Goal: Transaction & Acquisition: Book appointment/travel/reservation

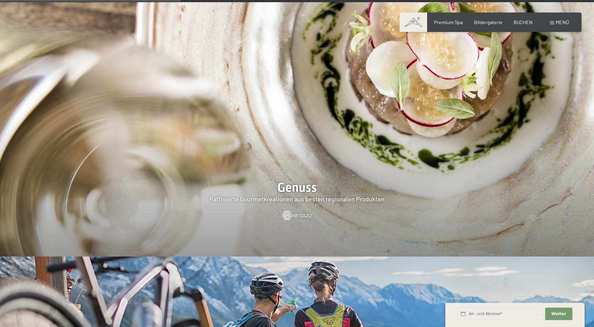
scroll to position [1252, 0]
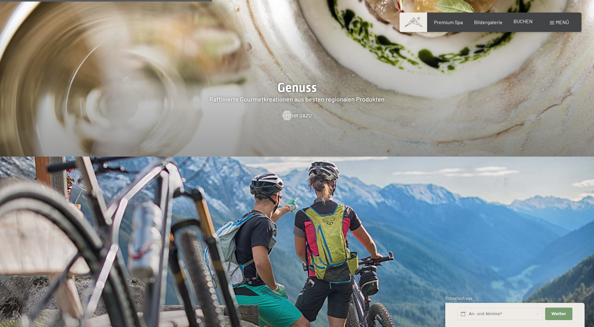
click at [528, 22] on span "BUCHEN" at bounding box center [522, 21] width 19 height 6
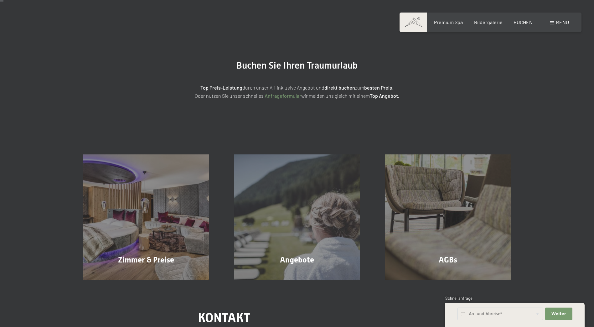
scroll to position [125, 0]
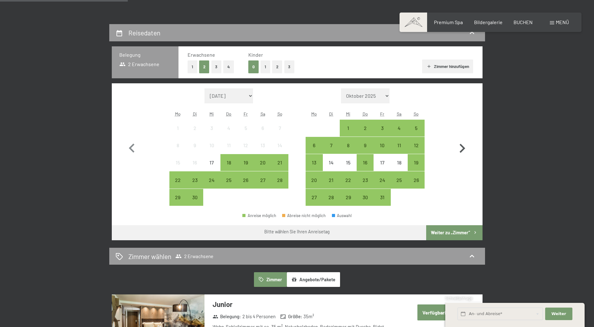
click at [458, 146] on icon "button" at bounding box center [462, 148] width 18 height 18
select select "2025-10-01"
select select "2025-11-01"
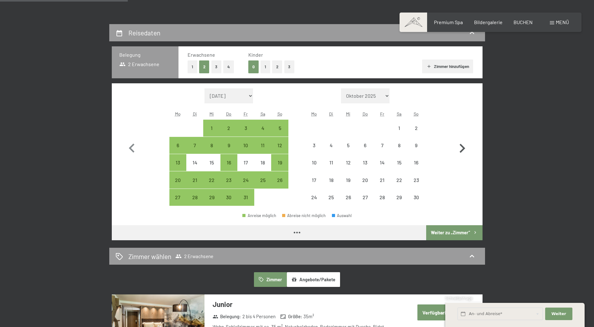
click at [458, 146] on icon "button" at bounding box center [462, 148] width 18 height 18
select select "2025-11-01"
select select "2025-12-01"
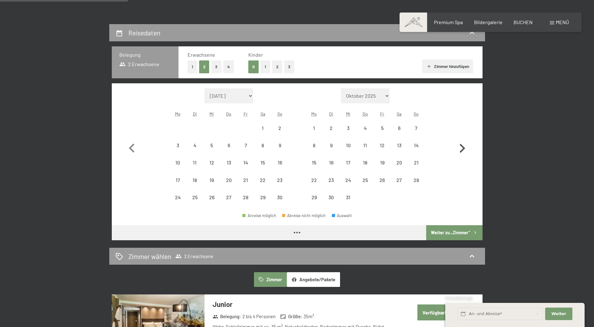
click at [458, 146] on icon "button" at bounding box center [462, 148] width 18 height 18
select select "2025-12-01"
select select "2026-01-01"
select select "2025-12-01"
select select "2026-01-01"
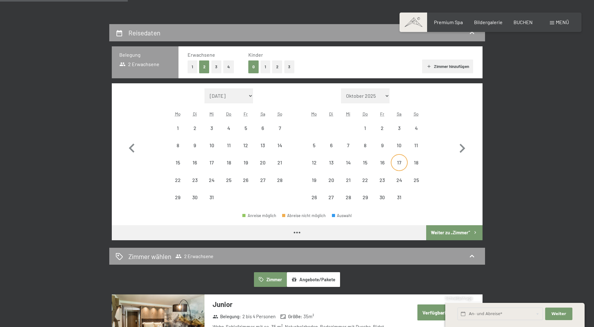
select select "2025-12-01"
select select "2026-01-01"
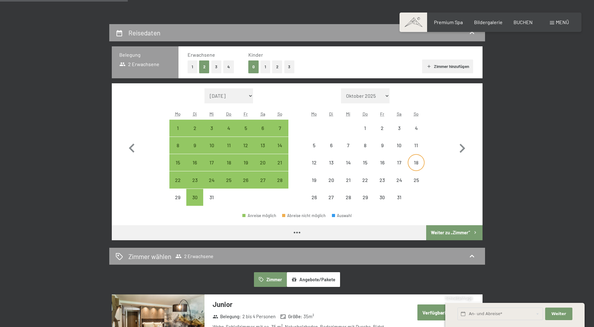
click at [412, 161] on div "18" at bounding box center [416, 168] width 16 height 16
select select "2025-12-01"
select select "2026-01-01"
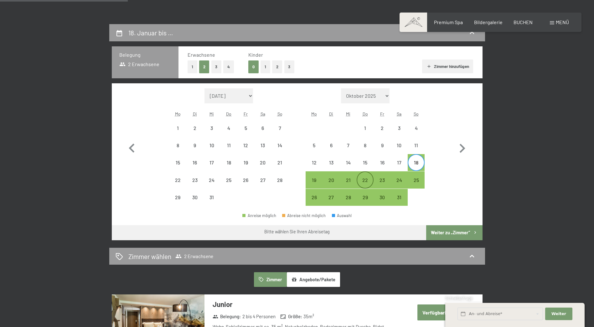
click at [367, 180] on div "22" at bounding box center [365, 185] width 16 height 16
select select "2025-12-01"
select select "2026-01-01"
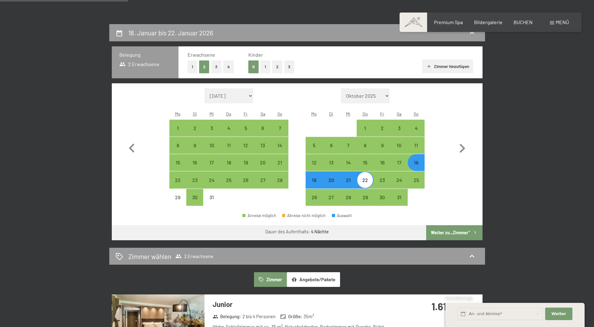
click at [455, 231] on button "Weiter zu „Zimmer“" at bounding box center [454, 232] width 56 height 15
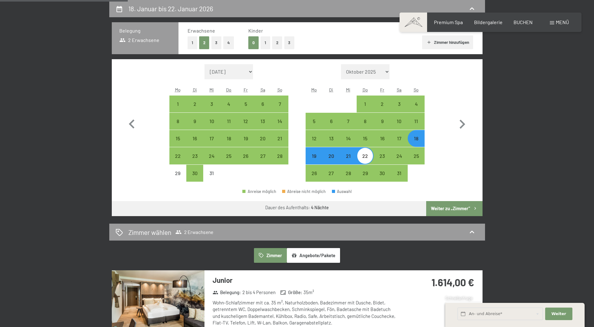
select select "2025-12-01"
select select "2026-01-01"
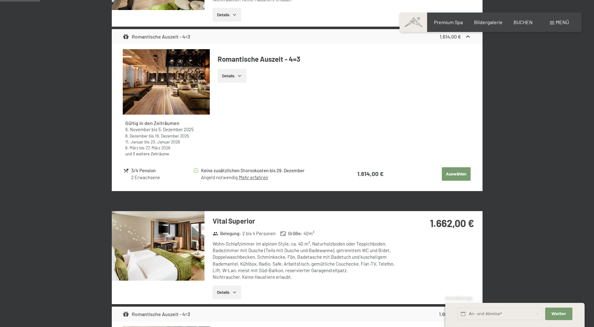
scroll to position [181, 0]
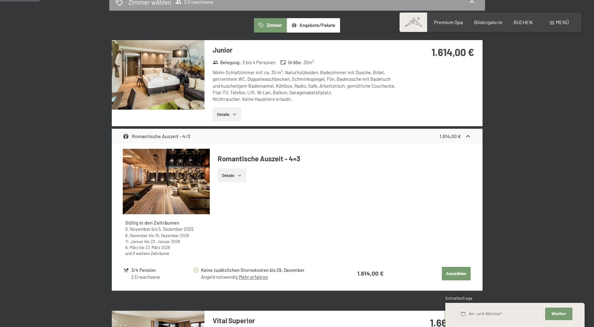
click at [231, 177] on button "Details" at bounding box center [231, 175] width 28 height 14
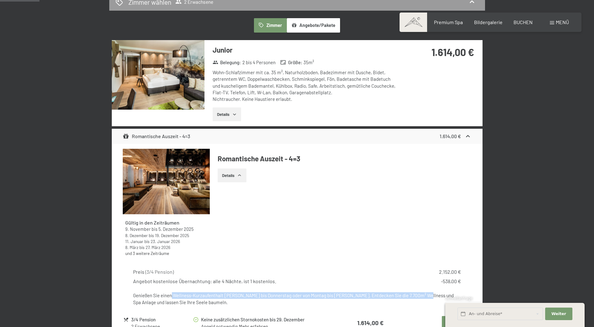
drag, startPoint x: 171, startPoint y: 296, endPoint x: 418, endPoint y: 292, distance: 246.6
click at [418, 292] on div "Genießen Sie einen Wellness-Kurzaufenthalt von Sonntag bis Donnerstag oder von …" at bounding box center [296, 298] width 327 height 13
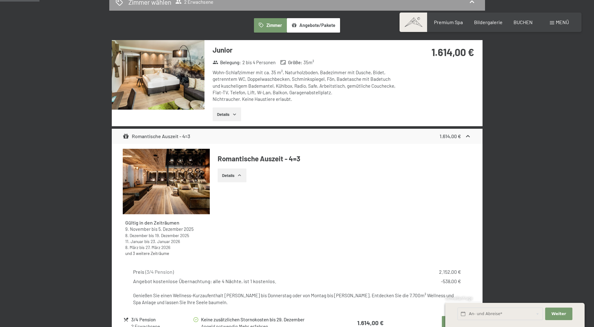
click at [371, 280] on div "Angebot kostenlose Übernachtung: alle 4 Nächte, ist 1 kostenlos. -538,00 €" at bounding box center [296, 281] width 327 height 7
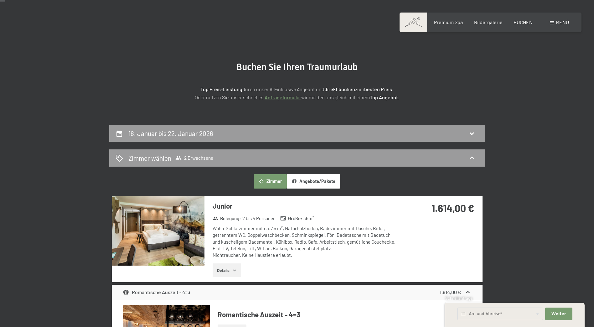
scroll to position [24, 0]
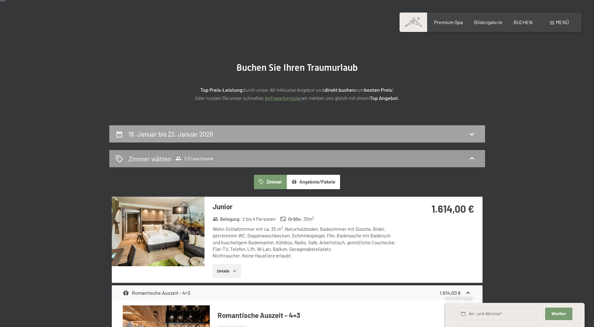
click at [206, 136] on h2 "18. Januar bis 22. Januar 2026" at bounding box center [170, 134] width 85 height 8
select select "2025-12-01"
select select "2026-01-01"
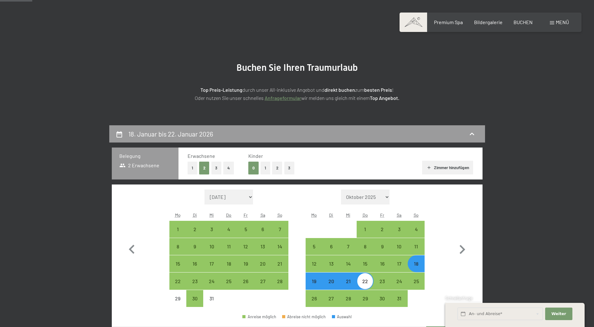
scroll to position [149, 0]
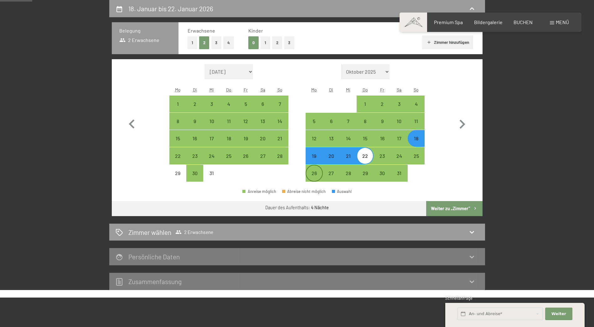
click at [319, 171] on div "26" at bounding box center [314, 179] width 16 height 16
select select "2025-12-01"
select select "2026-01-01"
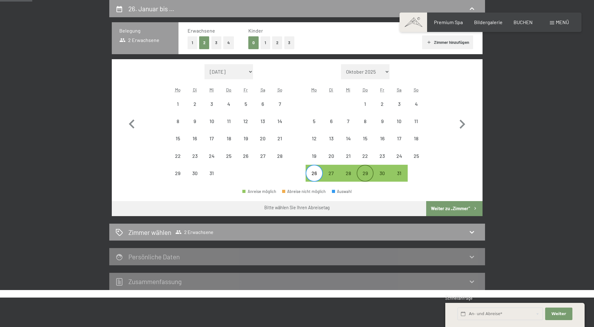
click at [360, 174] on div "29" at bounding box center [365, 179] width 16 height 16
select select "2025-12-01"
select select "2026-01-01"
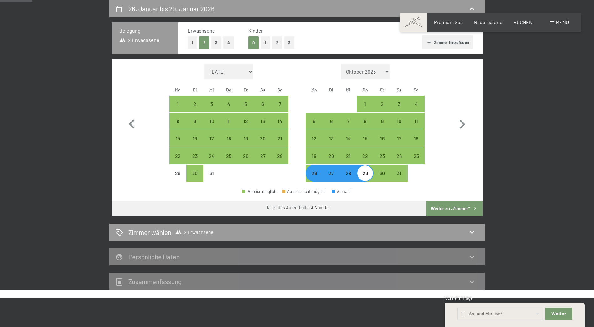
click at [438, 206] on button "Weiter zu „Zimmer“" at bounding box center [454, 208] width 56 height 15
select select "2025-12-01"
select select "2026-01-01"
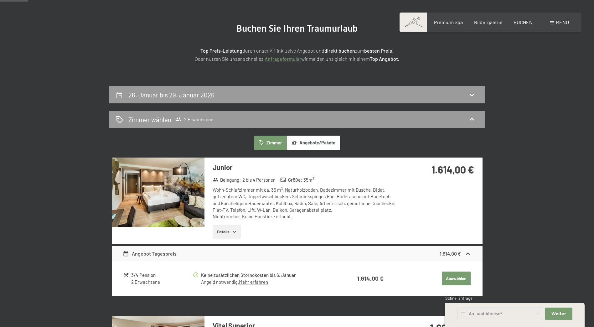
scroll to position [55, 0]
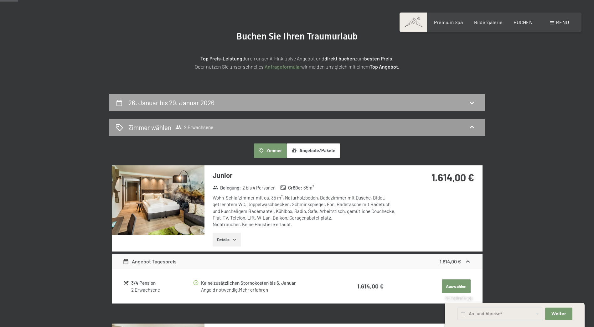
click at [311, 100] on div "26. Januar bis 29. Januar 2026" at bounding box center [296, 102] width 363 height 9
select select "2025-12-01"
select select "2026-01-01"
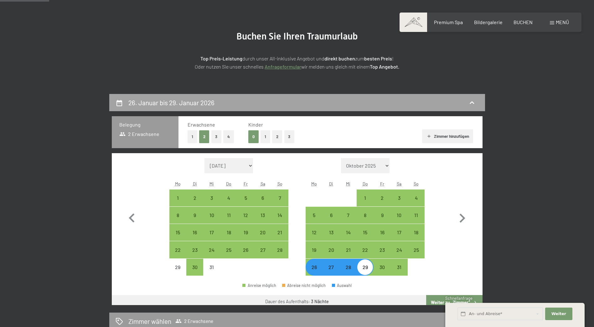
scroll to position [149, 0]
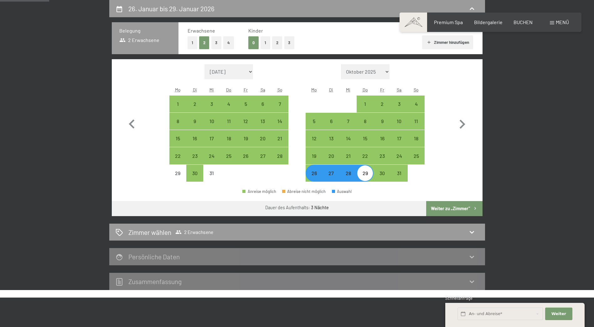
click at [314, 174] on div "26" at bounding box center [314, 179] width 16 height 16
select select "2025-12-01"
select select "2026-01-01"
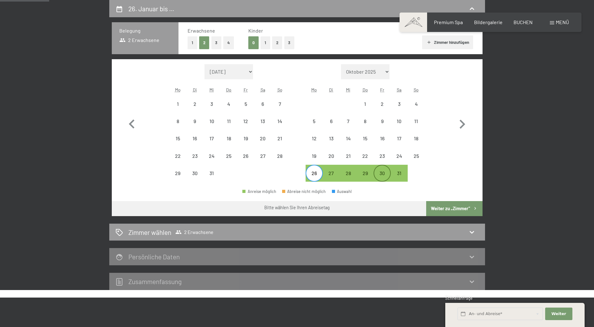
click at [376, 176] on div "30" at bounding box center [382, 179] width 16 height 16
select select "2025-12-01"
select select "2026-01-01"
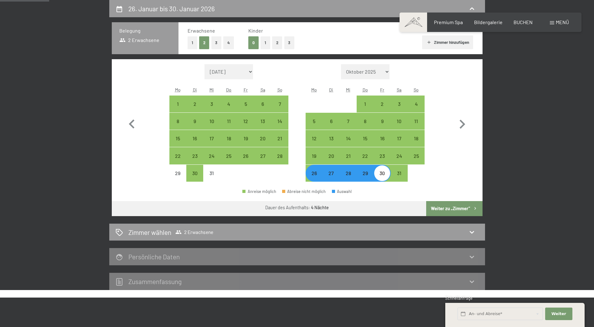
click at [458, 207] on button "Weiter zu „Zimmer“" at bounding box center [454, 208] width 56 height 15
select select "2025-12-01"
select select "2026-01-01"
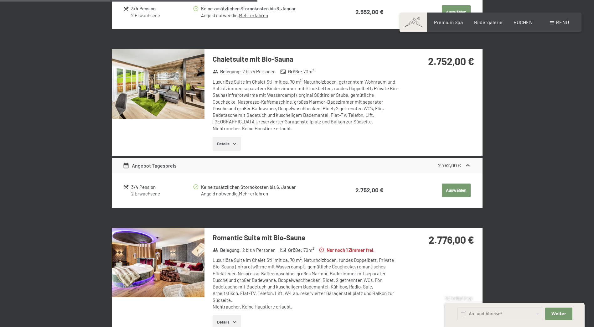
scroll to position [932, 0]
